Goal: Find specific page/section: Find specific page/section

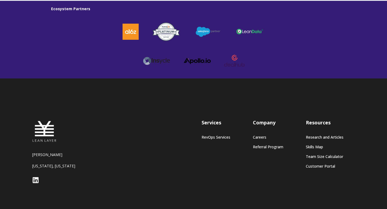
scroll to position [1512, 0]
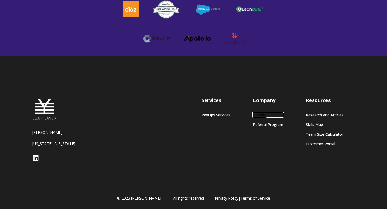
click at [262, 114] on link "Careers" at bounding box center [268, 114] width 30 height 5
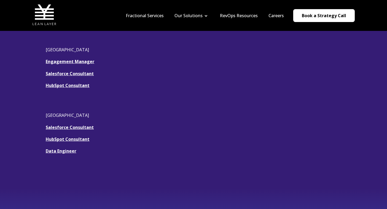
scroll to position [149, 0]
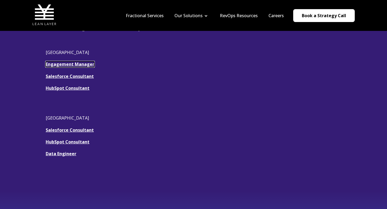
click at [88, 64] on link "Engagement Manager" at bounding box center [70, 64] width 49 height 6
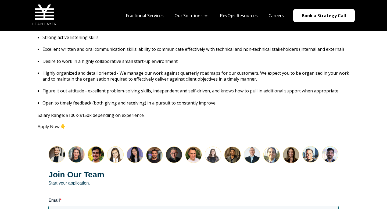
scroll to position [591, 0]
